Goal: Task Accomplishment & Management: Manage account settings

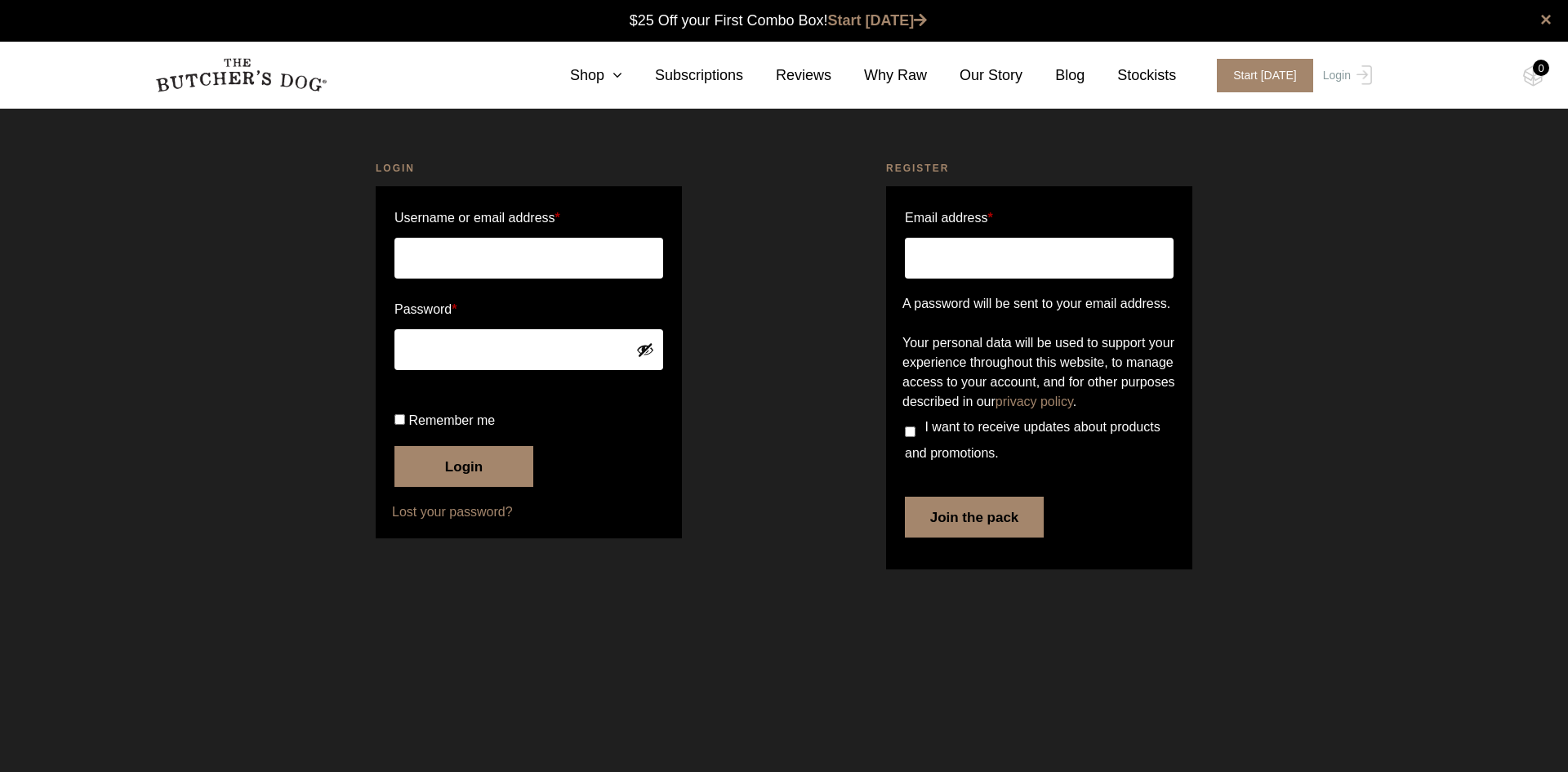
type input "[PERSON_NAME][EMAIL_ADDRESS][DOMAIN_NAME]"
click at [399, 425] on input "Remember me" at bounding box center [399, 420] width 11 height 11
checkbox input "true"
click at [458, 487] on button "Login" at bounding box center [463, 466] width 138 height 41
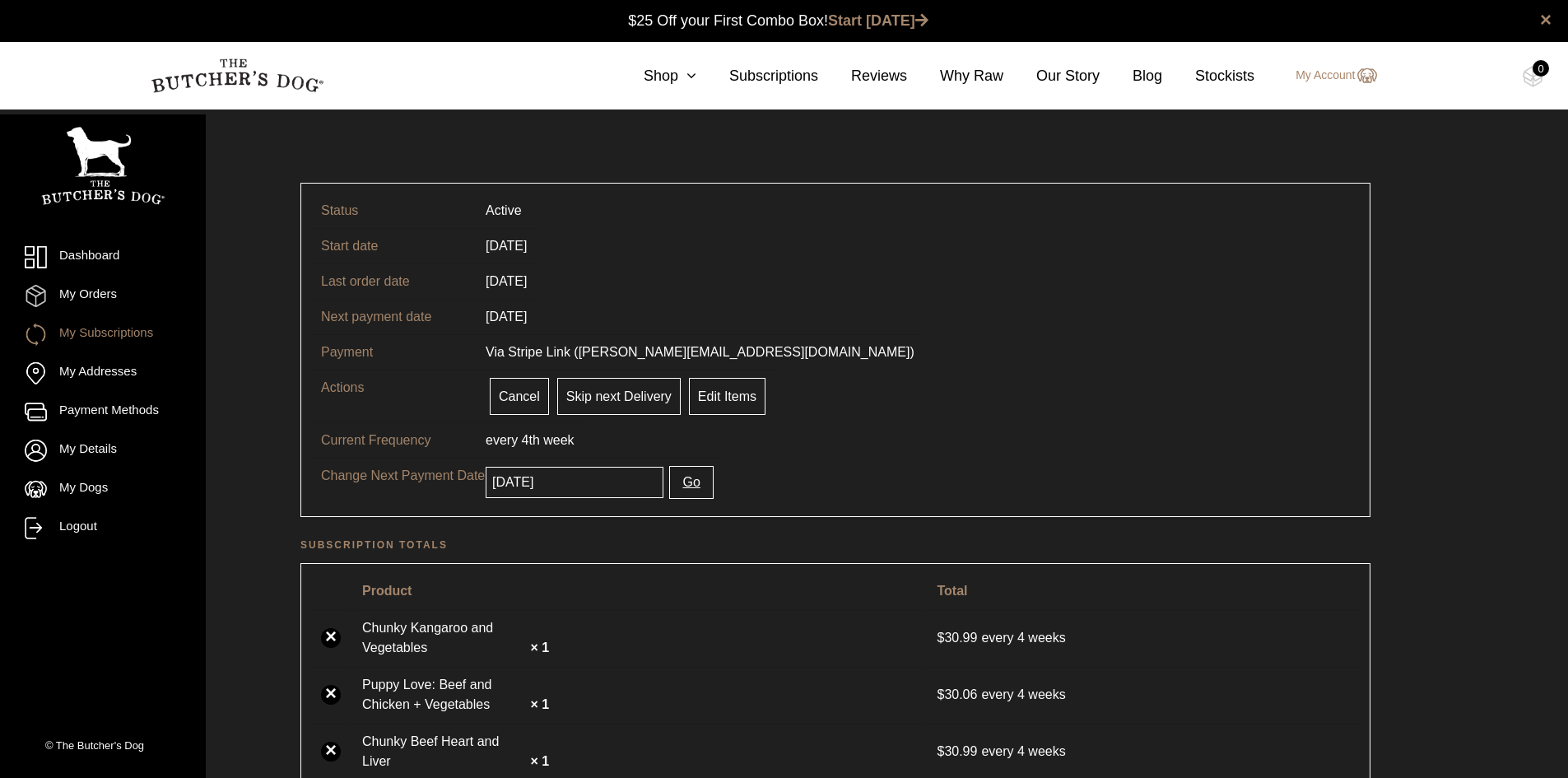
click at [579, 485] on input "[DATE]" at bounding box center [574, 482] width 178 height 32
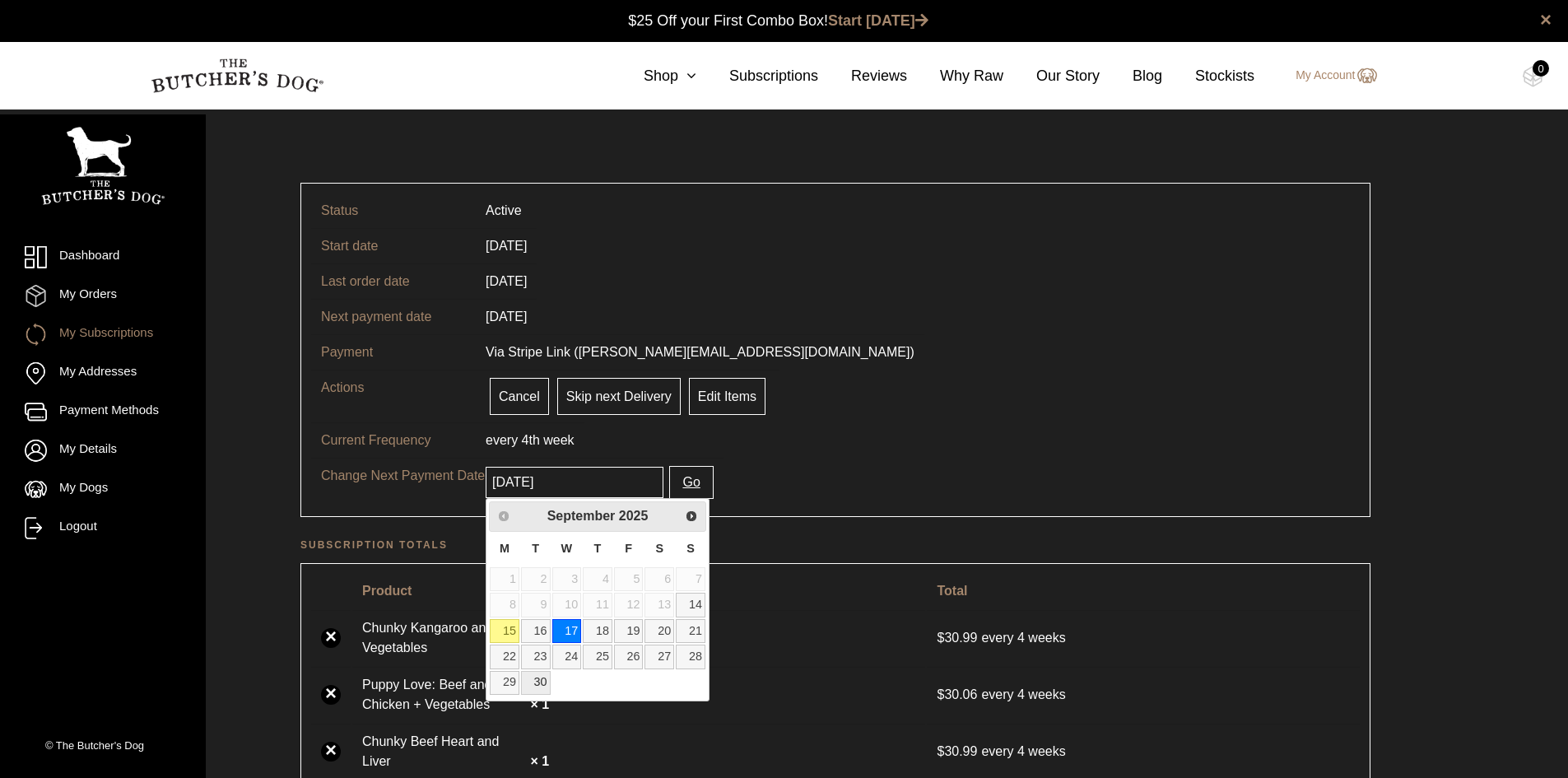
click at [536, 683] on link "30" at bounding box center [536, 683] width 30 height 24
type input "[DATE]"
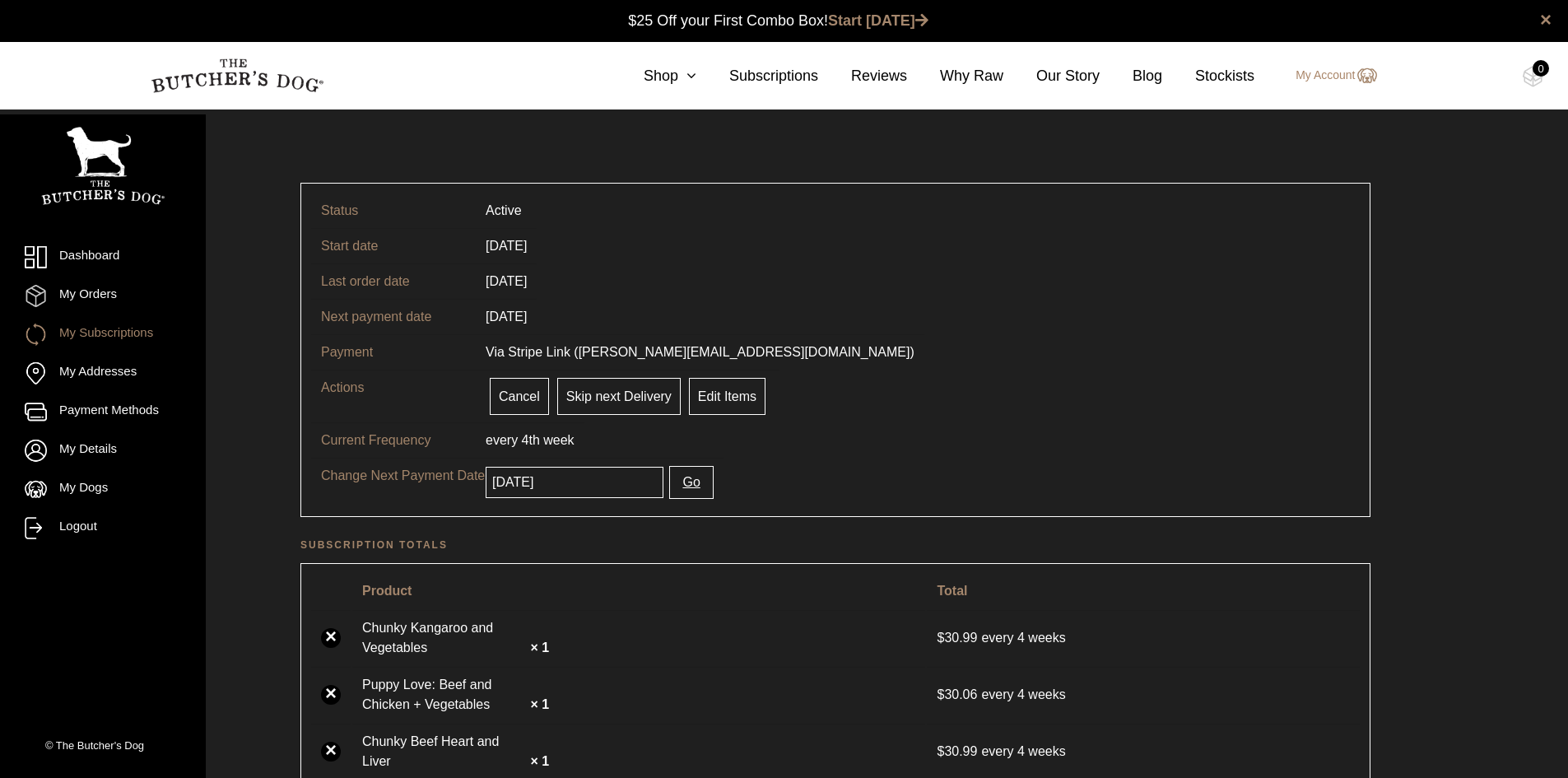
click at [678, 485] on button "Go" at bounding box center [691, 482] width 44 height 33
